Goal: Find specific page/section: Find specific page/section

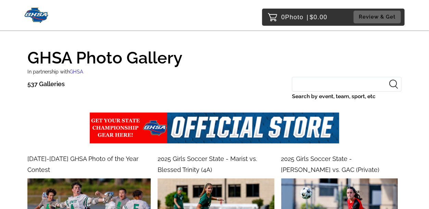
click at [330, 85] on input "Search by event, team, sport, etc" at bounding box center [347, 84] width 110 height 15
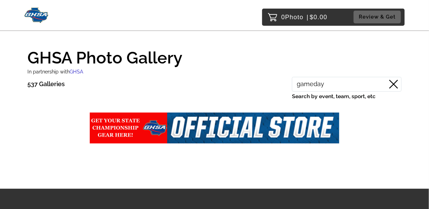
type input "gameday"
click at [391, 82] on icon at bounding box center [394, 84] width 9 height 9
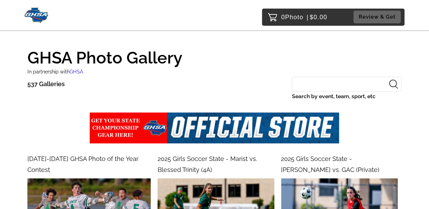
click at [342, 84] on input "Search by event, team, sport, etc" at bounding box center [347, 84] width 110 height 15
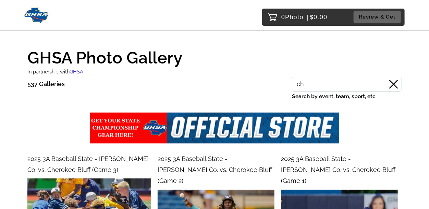
click at [329, 85] on input "ch" at bounding box center [347, 84] width 110 height 15
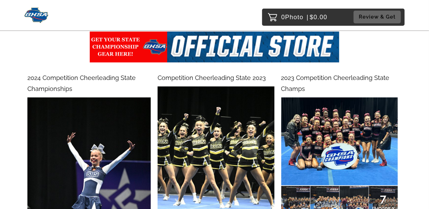
scroll to position [87, 0]
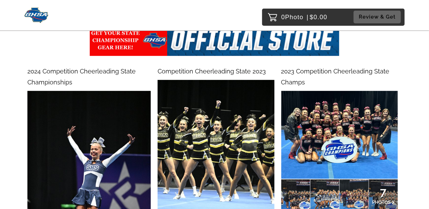
type input "cheer"
click at [84, 143] on img at bounding box center [88, 184] width 123 height 186
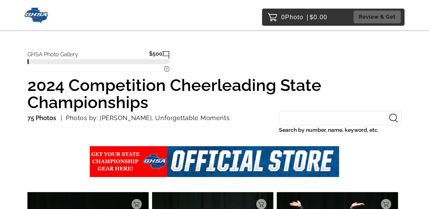
click at [344, 116] on input "Search by number, name, keyword, etc." at bounding box center [340, 118] width 122 height 15
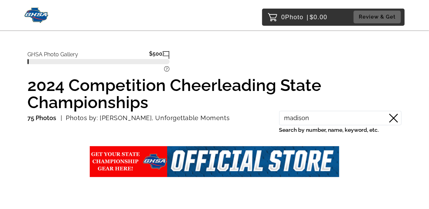
scroll to position [1, 0]
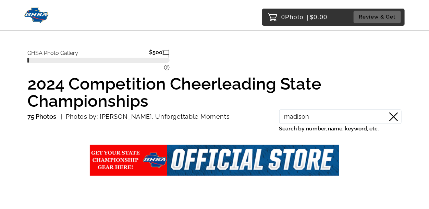
type input "madison"
click at [332, 98] on h1 "2024 Competition Cheerleading State Championships" at bounding box center [214, 92] width 374 height 34
click at [393, 113] on icon at bounding box center [394, 116] width 9 height 9
